Goal: Task Accomplishment & Management: Manage account settings

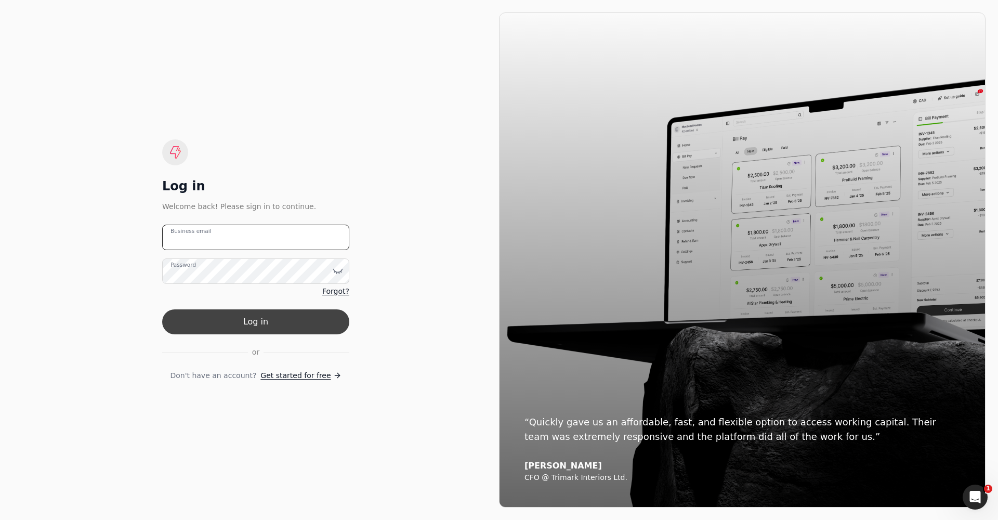
type email "[PERSON_NAME][EMAIL_ADDRESS][PERSON_NAME][DOMAIN_NAME]"
click at [245, 320] on button "Log in" at bounding box center [255, 321] width 187 height 25
